Goal: Task Accomplishment & Management: Use online tool/utility

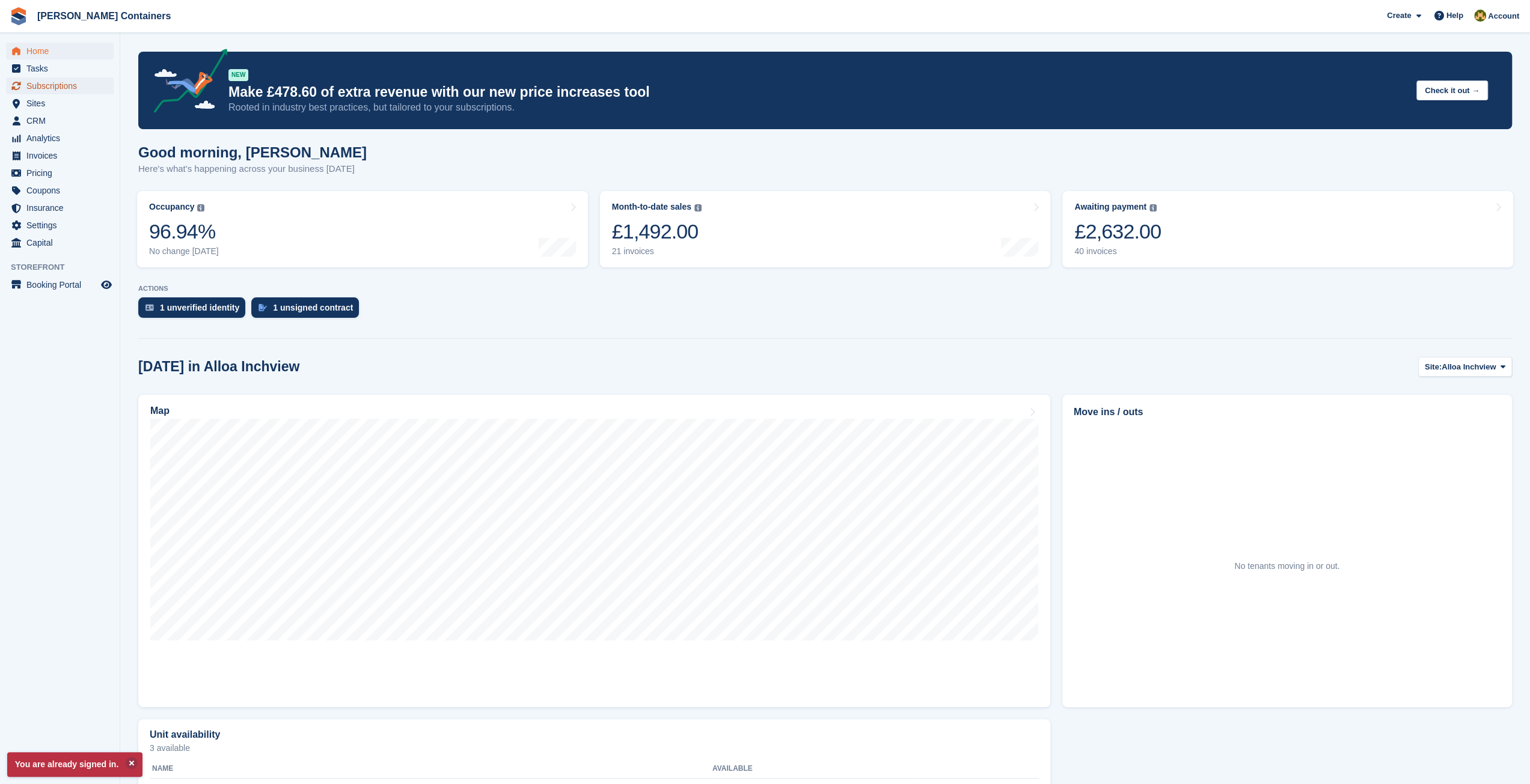
click at [72, 89] on span "Subscriptions" at bounding box center [62, 86] width 72 height 17
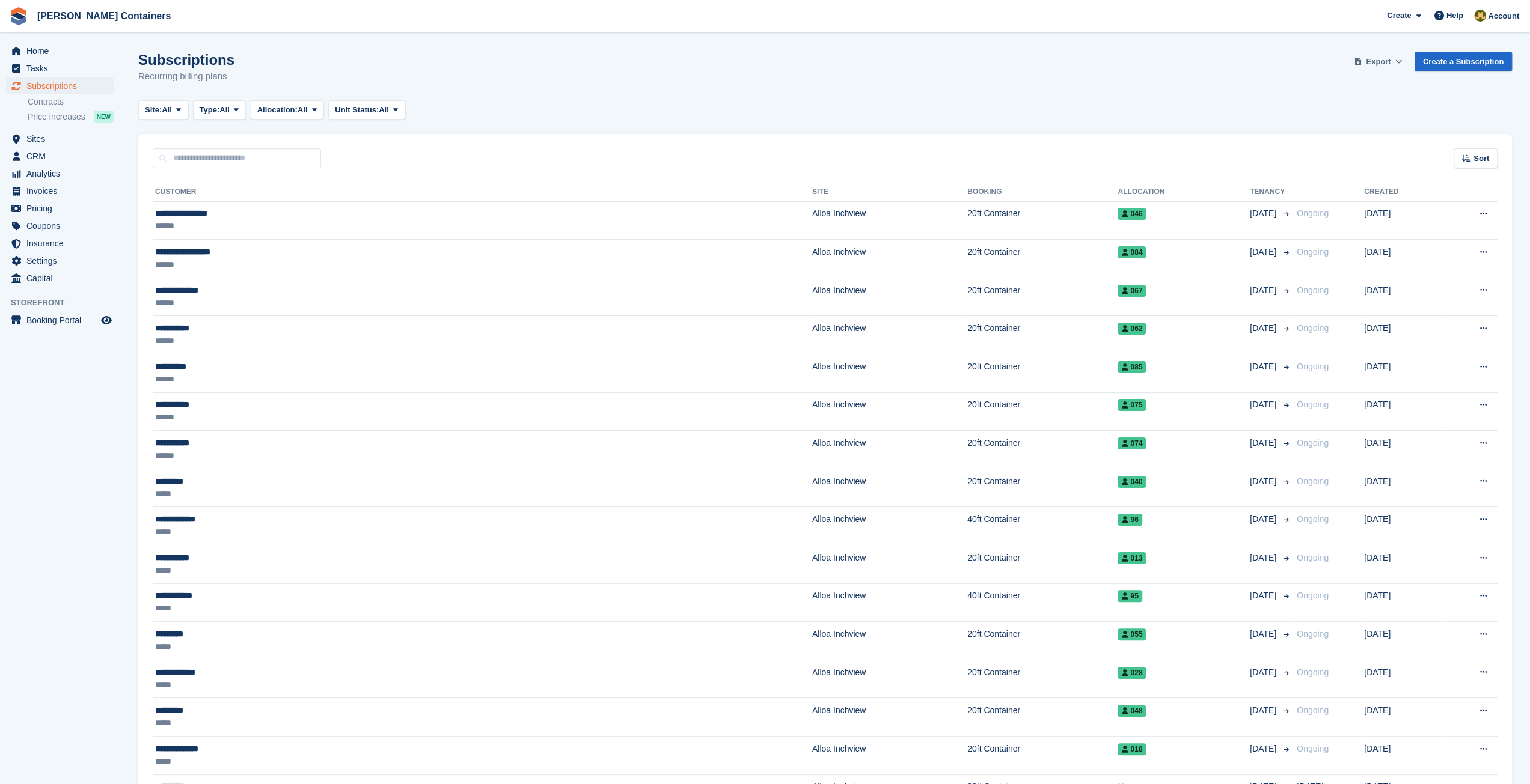
click at [1375, 65] on span "Export" at bounding box center [1377, 62] width 25 height 12
click at [1320, 161] on link "Start Export" at bounding box center [1331, 155] width 136 height 20
click at [76, 101] on link "Contracts" at bounding box center [71, 101] width 86 height 11
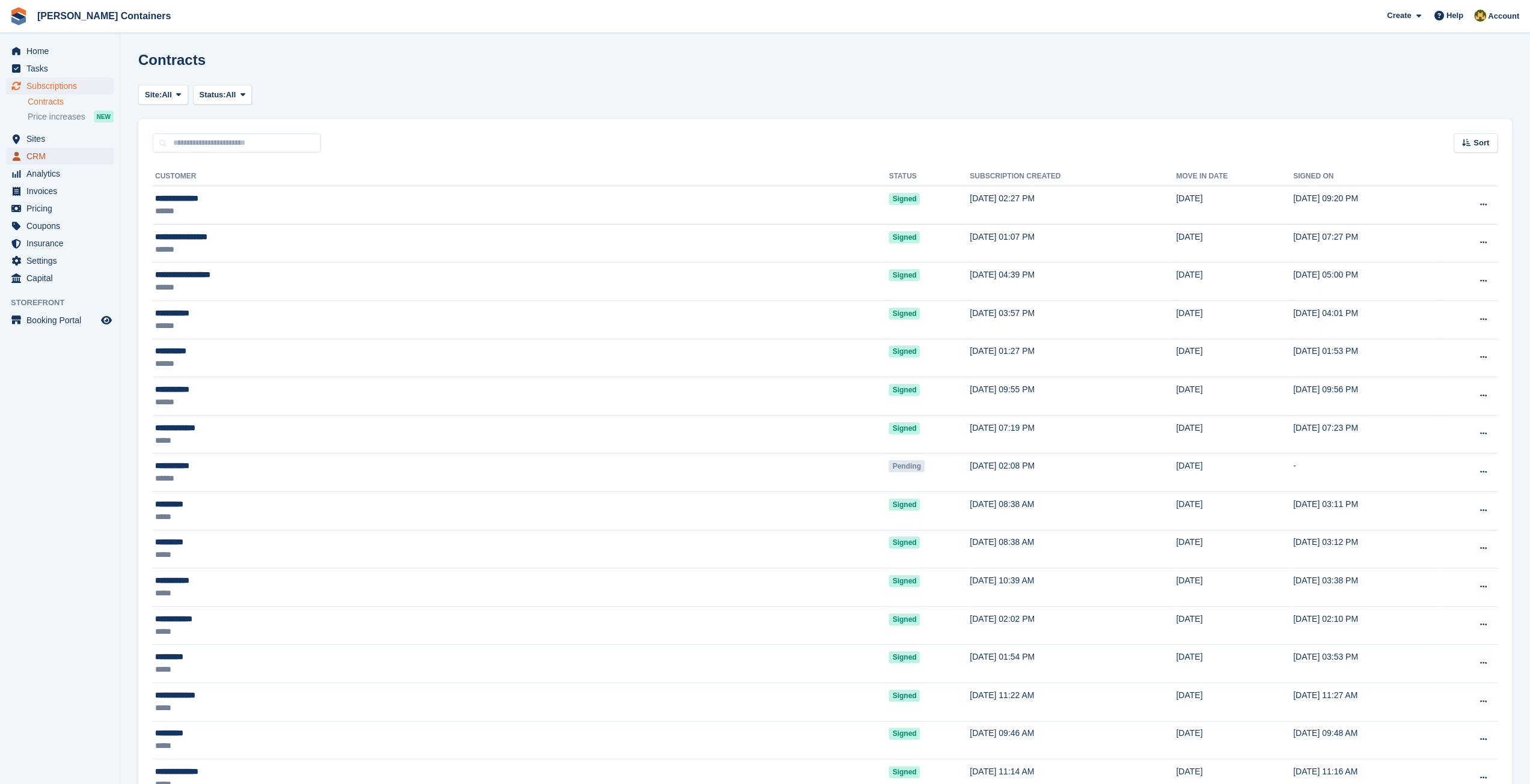
click at [59, 162] on span "CRM" at bounding box center [62, 156] width 72 height 17
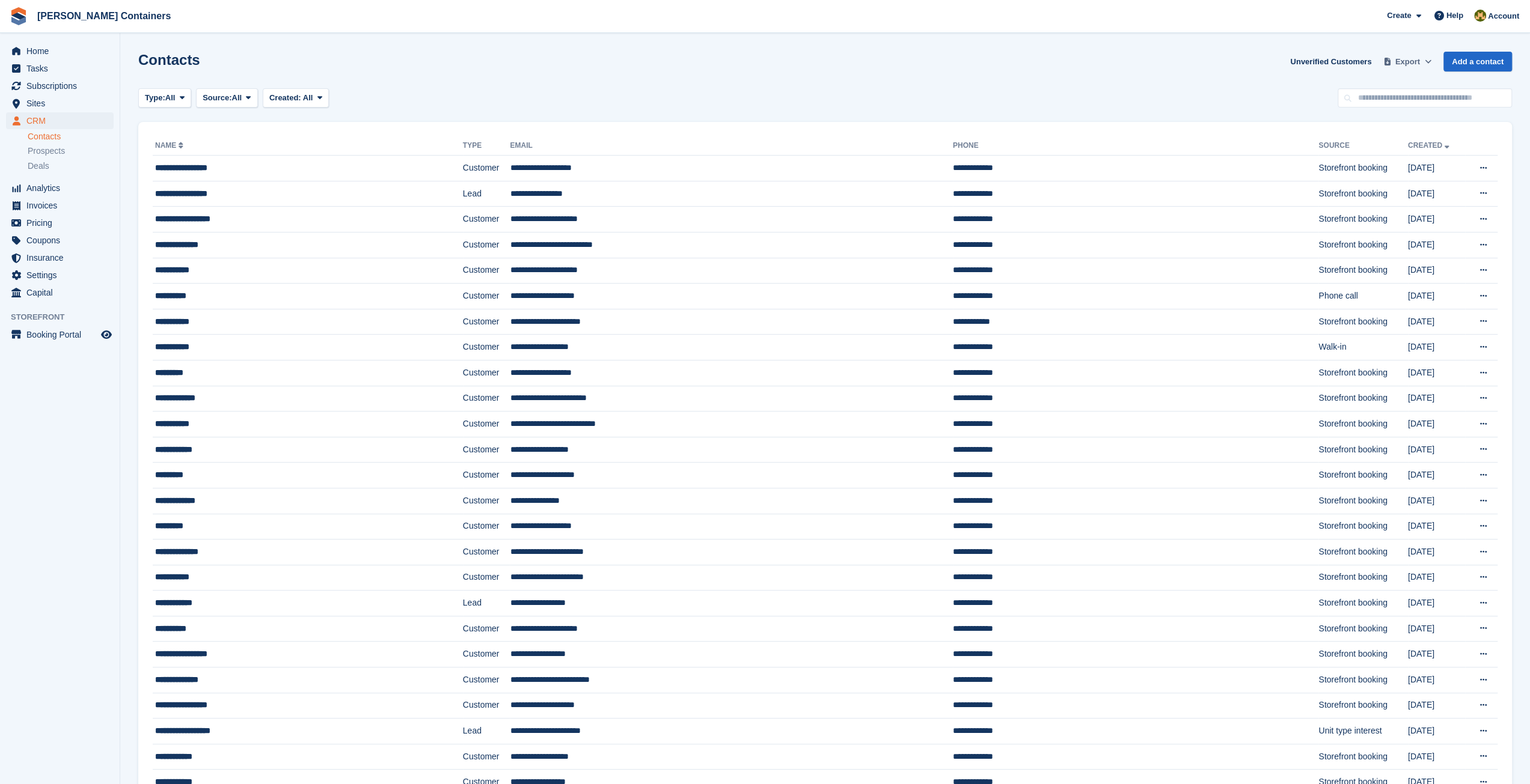
click at [1401, 65] on span "Export" at bounding box center [1407, 62] width 25 height 12
click at [886, 71] on div "Contacts Unverified Customers Export Export Contacts Export a CSV of all Contac…" at bounding box center [825, 69] width 1374 height 35
